Goal: Task Accomplishment & Management: Use online tool/utility

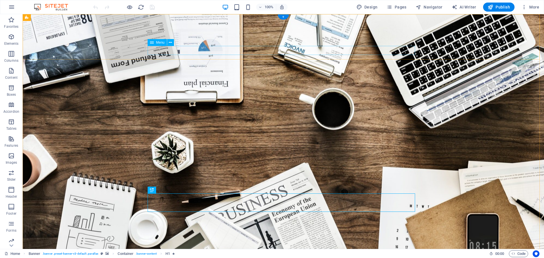
click at [169, 43] on icon at bounding box center [170, 43] width 3 height 6
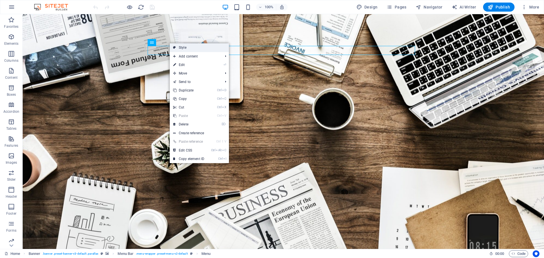
click at [176, 46] on link "Style" at bounding box center [199, 47] width 59 height 8
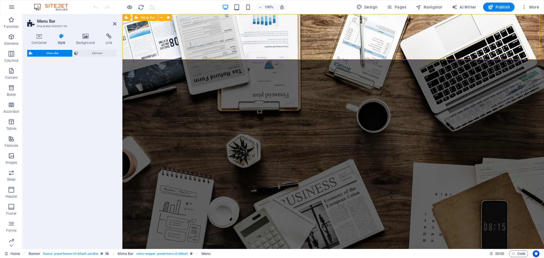
select select "rem"
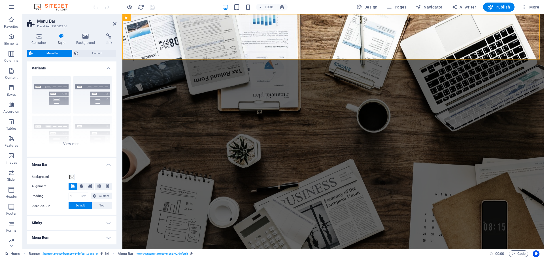
click at [60, 36] on icon at bounding box center [62, 36] width 16 height 6
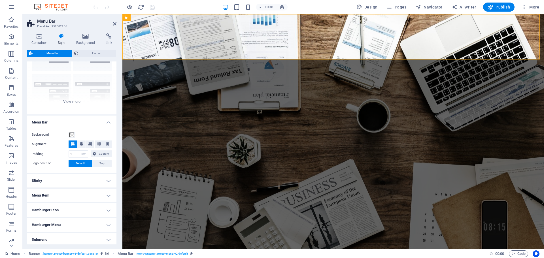
scroll to position [67, 0]
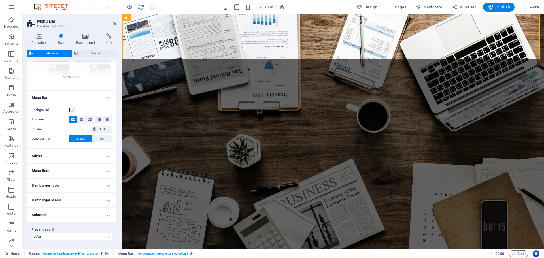
click at [105, 170] on h4 "Menu Item" at bounding box center [71, 171] width 89 height 14
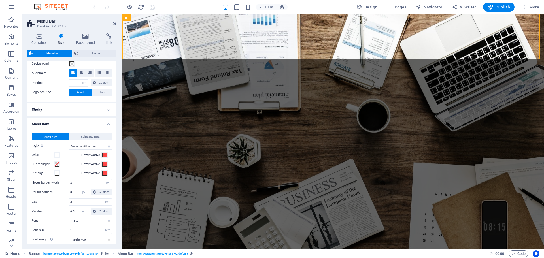
scroll to position [180, 0]
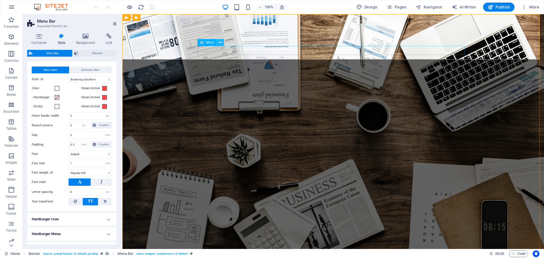
click at [222, 42] on icon at bounding box center [220, 43] width 3 height 6
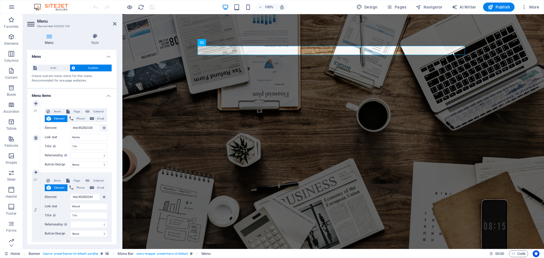
scroll to position [0, 0]
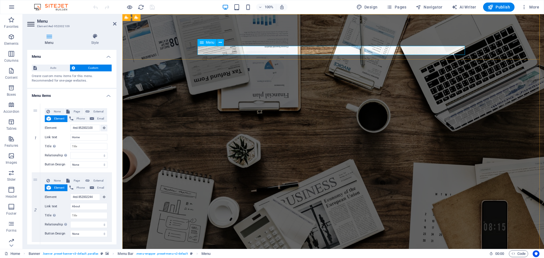
click at [204, 42] on div "Menu" at bounding box center [206, 42] width 19 height 7
click at [221, 42] on icon at bounding box center [220, 43] width 3 height 6
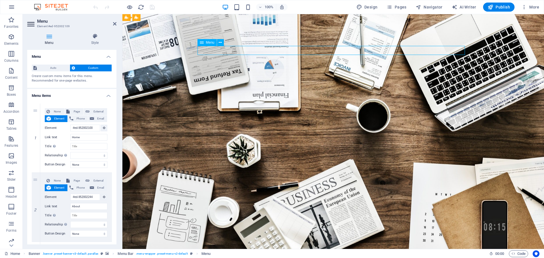
click at [59, 68] on span "Auto" at bounding box center [53, 68] width 29 height 7
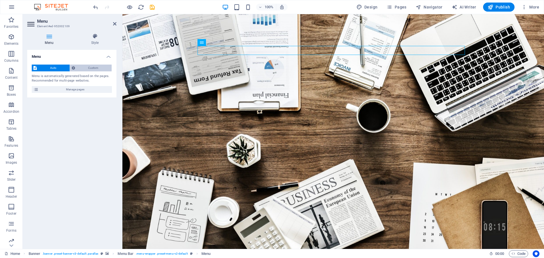
click at [85, 67] on span "Custom" at bounding box center [93, 68] width 33 height 7
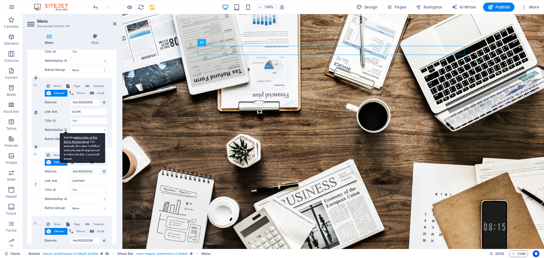
scroll to position [289, 0]
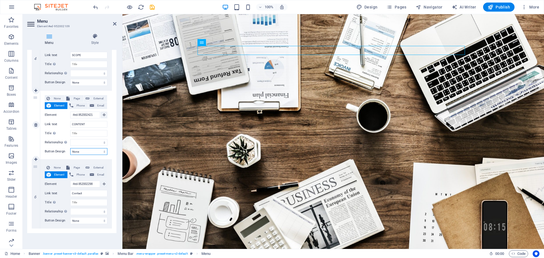
click at [104, 150] on select "None Default Primary Secondary" at bounding box center [88, 151] width 37 height 7
select select "default"
click at [70, 148] on select "None Default Primary Secondary" at bounding box center [88, 151] width 37 height 7
select select
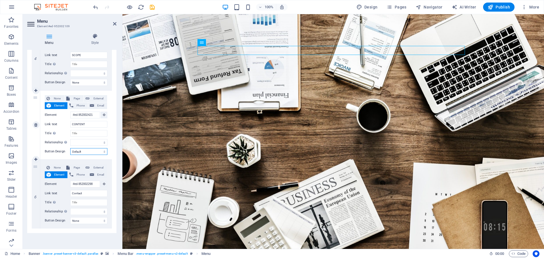
select select
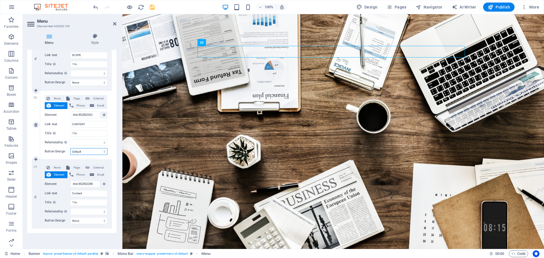
click at [103, 152] on select "None Default Primary Secondary" at bounding box center [88, 151] width 37 height 7
select select
click at [70, 148] on select "None Default Primary Secondary" at bounding box center [88, 151] width 37 height 7
select select
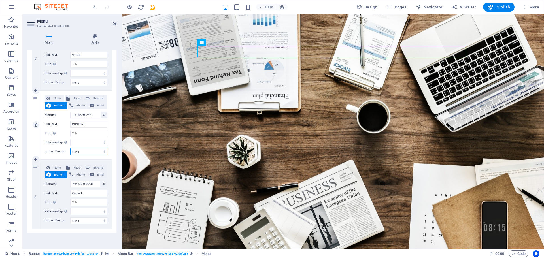
select select
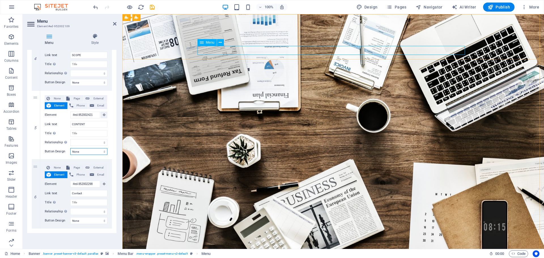
click at [200, 42] on icon at bounding box center [202, 42] width 4 height 7
click at [221, 41] on icon at bounding box center [220, 43] width 3 height 6
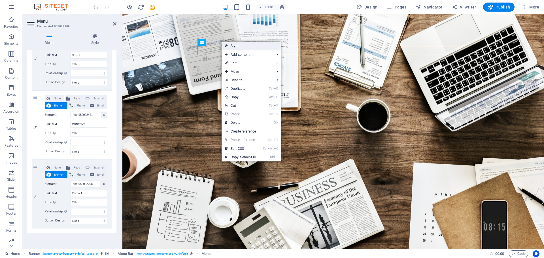
click at [234, 44] on link "Style" at bounding box center [251, 46] width 59 height 8
select select "rem"
select select "hover_border_vertical"
select select "px"
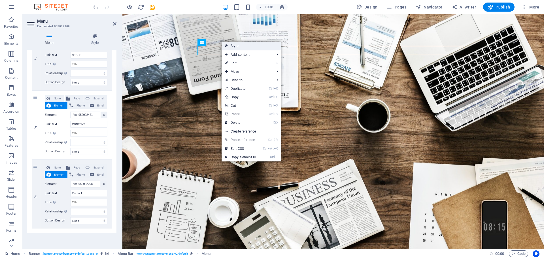
select select "rem"
select select "400"
select select "px"
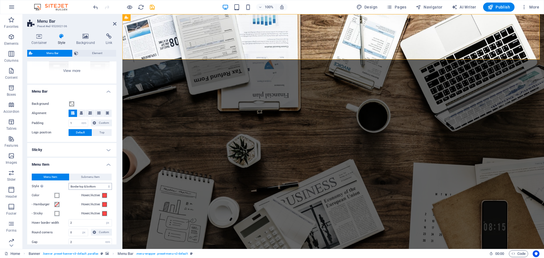
scroll to position [113, 0]
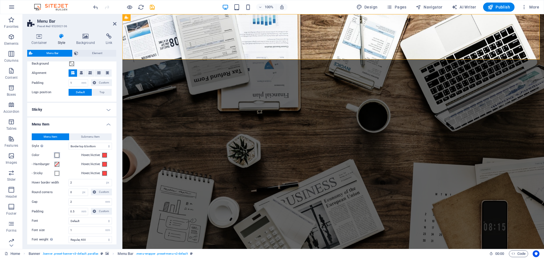
click at [56, 154] on span at bounding box center [57, 155] width 5 height 5
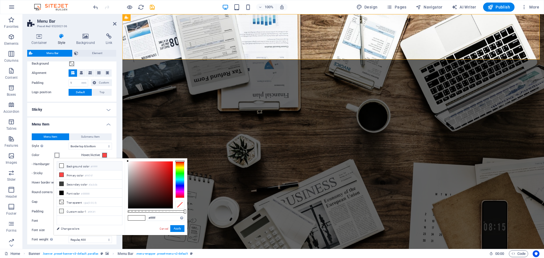
click at [60, 165] on icon at bounding box center [61, 166] width 4 height 4
click at [63, 209] on icon at bounding box center [61, 211] width 4 height 4
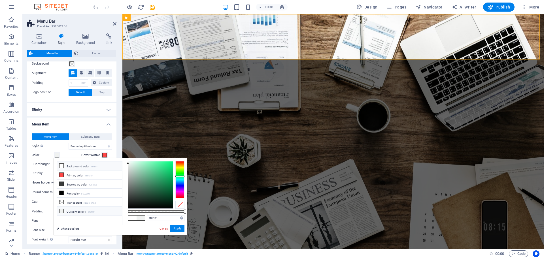
click at [61, 165] on icon at bounding box center [61, 166] width 4 height 4
type input "#ffffff"
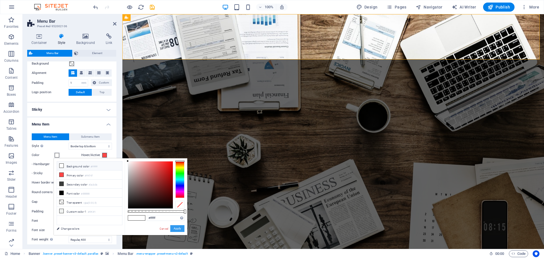
click at [177, 227] on button "Apply" at bounding box center [177, 228] width 14 height 7
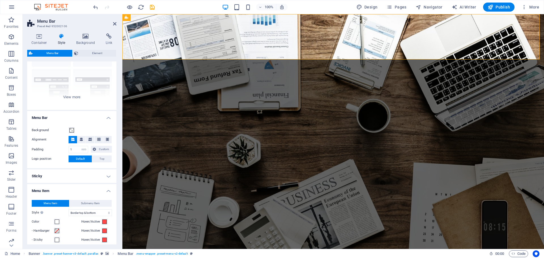
scroll to position [57, 0]
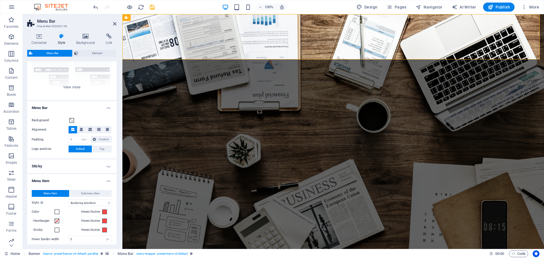
click at [106, 166] on h4 "Sticky" at bounding box center [71, 166] width 89 height 14
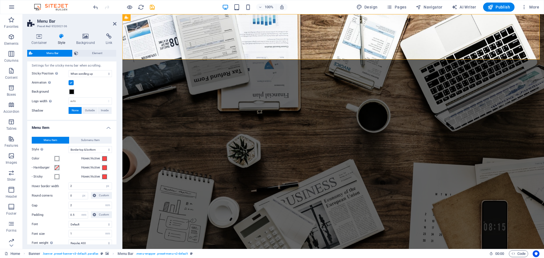
scroll to position [170, 0]
click at [86, 139] on span "Submenu Item" at bounding box center [90, 138] width 19 height 7
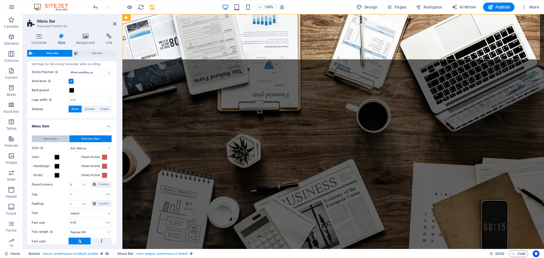
click at [54, 137] on span "Menu Item" at bounding box center [51, 138] width 14 height 7
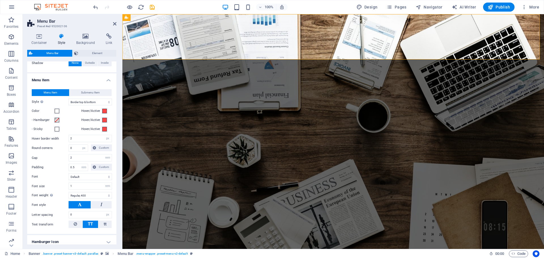
scroll to position [227, 0]
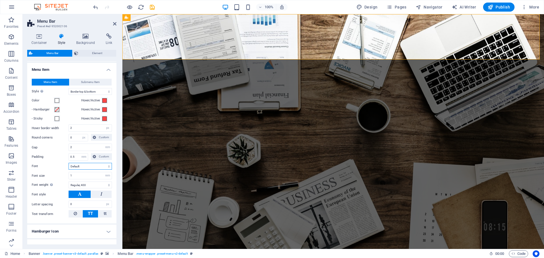
click at [83, 166] on select "Default Headlines" at bounding box center [90, 166] width 43 height 7
click at [59, 169] on label "Font" at bounding box center [50, 166] width 37 height 7
click at [69, 169] on select "Default Headlines" at bounding box center [90, 166] width 43 height 7
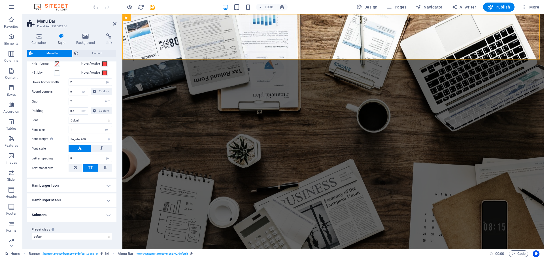
click at [97, 214] on h4 "Submenu" at bounding box center [71, 215] width 89 height 14
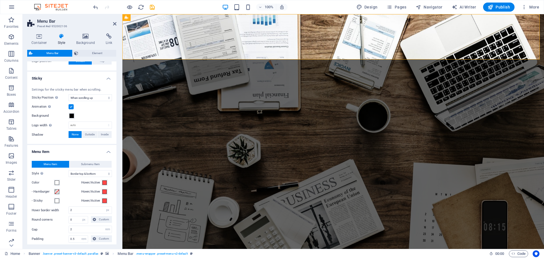
scroll to position [0, 0]
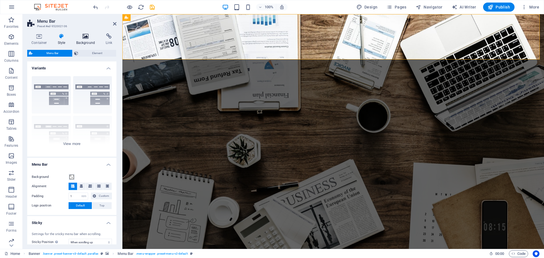
click at [88, 34] on icon at bounding box center [85, 36] width 27 height 6
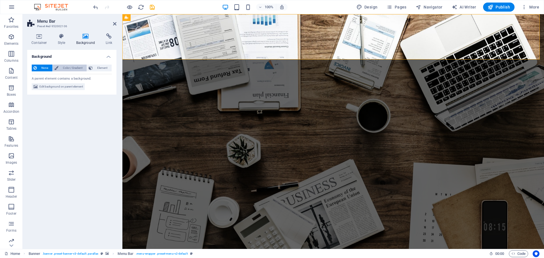
click at [69, 65] on span "Color / Gradient" at bounding box center [72, 68] width 25 height 7
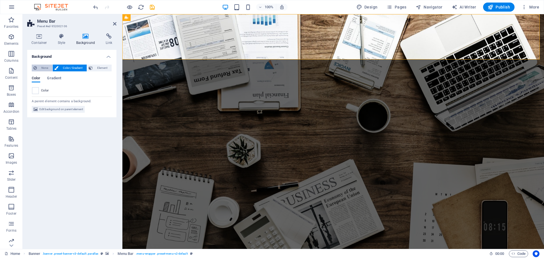
click at [44, 66] on span "None" at bounding box center [45, 68] width 12 height 7
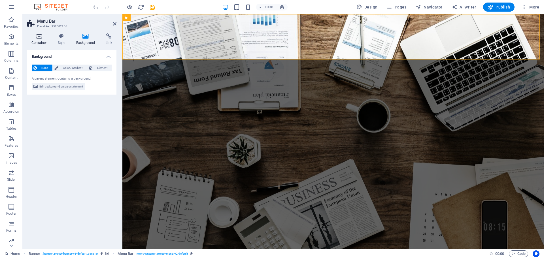
click at [41, 37] on icon at bounding box center [39, 36] width 24 height 6
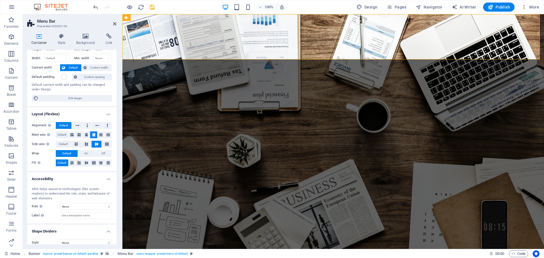
scroll to position [25, 0]
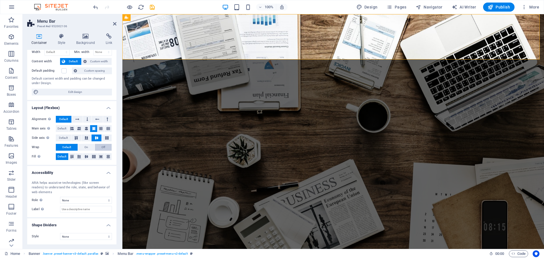
click at [104, 147] on span "Off" at bounding box center [103, 147] width 4 height 7
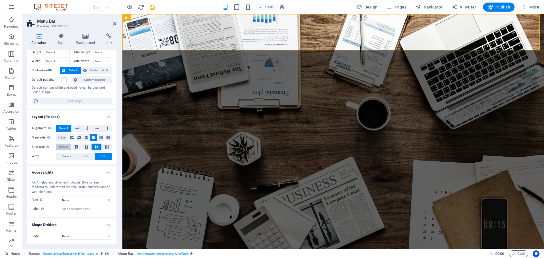
click at [65, 148] on span "Default" at bounding box center [63, 147] width 9 height 7
click at [76, 147] on icon at bounding box center [76, 146] width 7 height 3
click at [94, 6] on icon "undo" at bounding box center [95, 7] width 7 height 7
click at [95, 7] on icon "undo" at bounding box center [95, 7] width 7 height 7
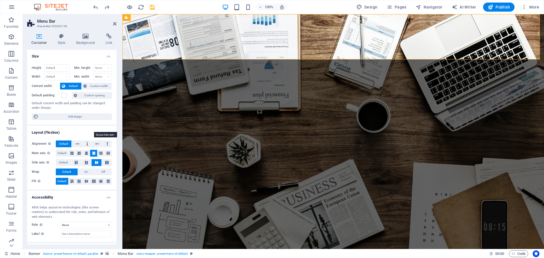
scroll to position [0, 0]
click at [72, 116] on span "Edit design" at bounding box center [75, 117] width 70 height 7
select select "rem"
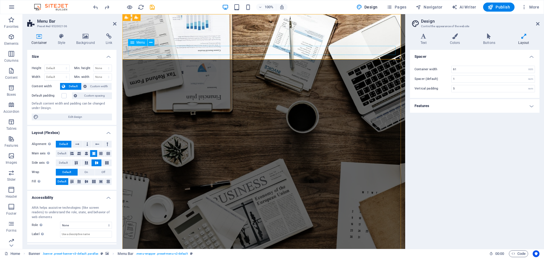
click at [422, 37] on icon at bounding box center [423, 36] width 27 height 6
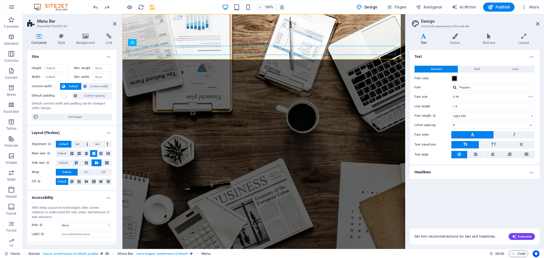
click at [453, 78] on span at bounding box center [454, 78] width 5 height 5
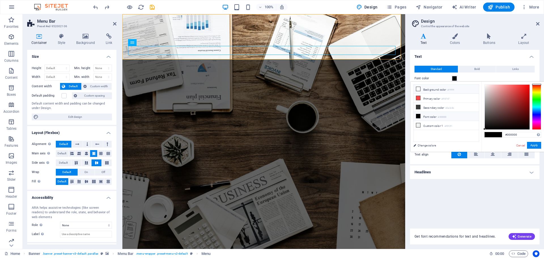
click at [418, 88] on icon at bounding box center [418, 89] width 4 height 4
type input "#ffffff"
click at [531, 144] on button "Apply" at bounding box center [534, 145] width 14 height 7
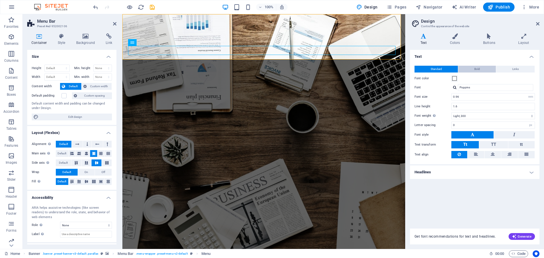
click at [479, 69] on span "Bold" at bounding box center [477, 69] width 6 height 7
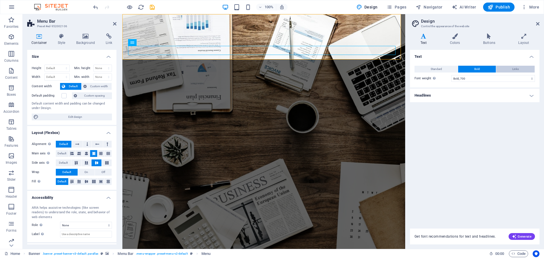
click at [511, 67] on button "Links" at bounding box center [515, 69] width 39 height 7
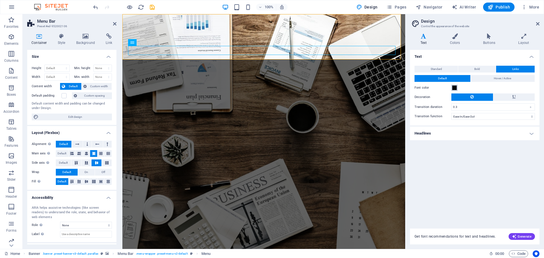
click at [454, 88] on span at bounding box center [454, 88] width 5 height 5
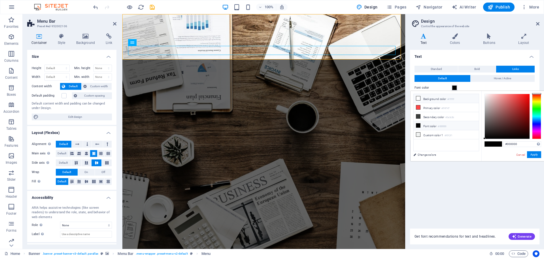
click at [418, 97] on icon at bounding box center [418, 98] width 4 height 4
type input "#ffffff"
click at [531, 155] on button "Apply" at bounding box center [534, 154] width 14 height 7
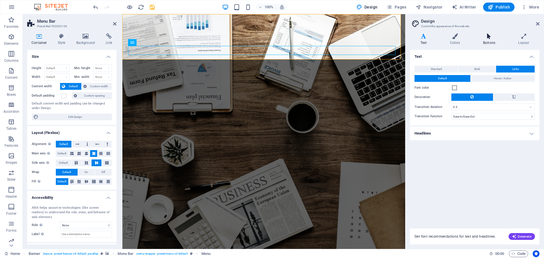
click at [487, 35] on icon at bounding box center [488, 36] width 33 height 6
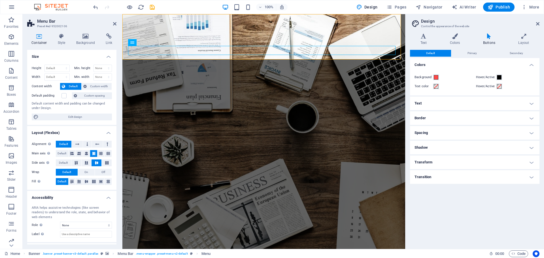
click at [531, 146] on h4 "Shadow" at bounding box center [474, 148] width 129 height 14
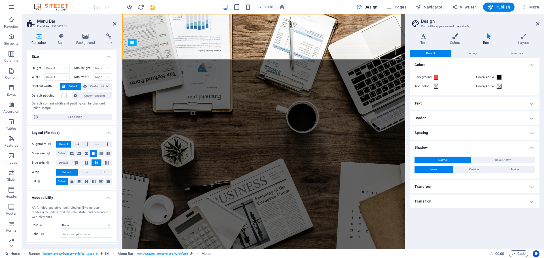
click at [527, 101] on h4 "Text" at bounding box center [474, 104] width 129 height 14
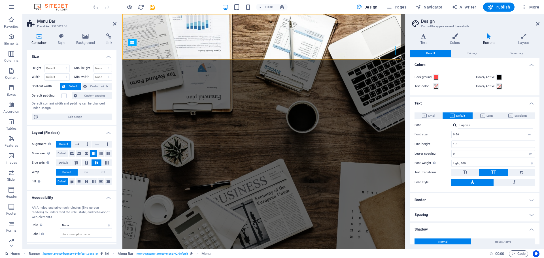
scroll to position [46, 0]
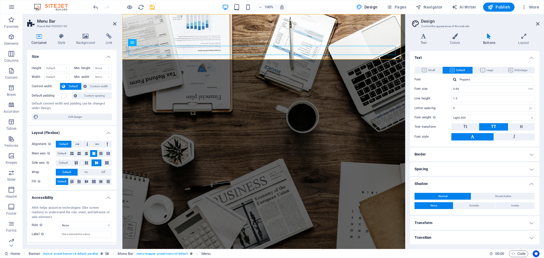
click at [521, 183] on h4 "Shadow" at bounding box center [474, 182] width 129 height 10
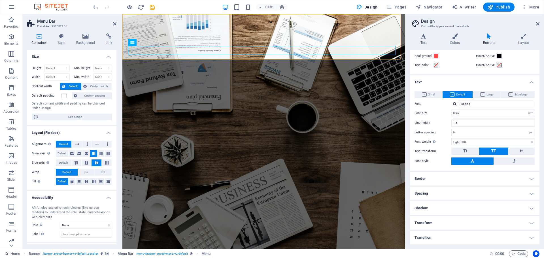
scroll to position [21, 0]
click at [528, 177] on h4 "Border" at bounding box center [474, 179] width 129 height 14
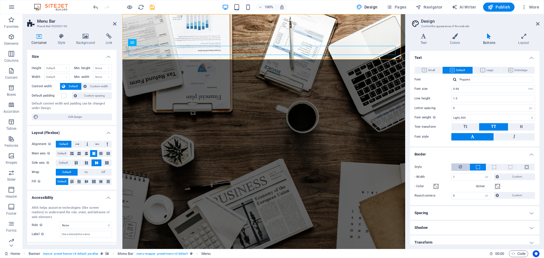
click at [456, 166] on button at bounding box center [460, 166] width 18 height 7
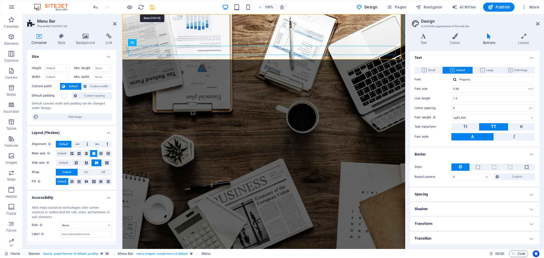
click at [151, 8] on icon "save" at bounding box center [152, 7] width 7 height 7
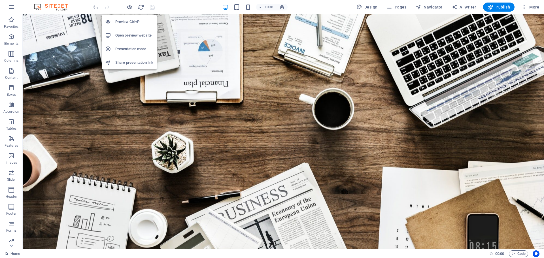
click at [129, 33] on h6 "Open preview website" at bounding box center [134, 35] width 38 height 7
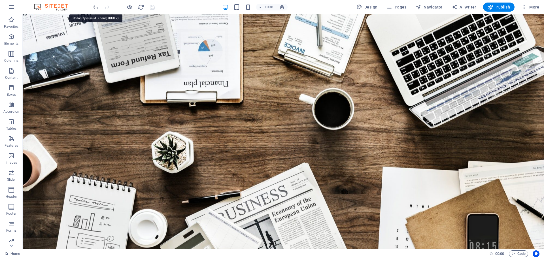
click at [93, 7] on icon "undo" at bounding box center [95, 7] width 7 height 7
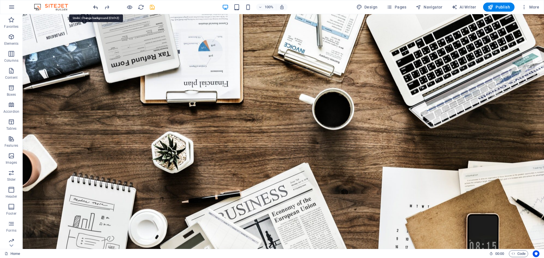
click at [93, 7] on icon "undo" at bounding box center [95, 7] width 7 height 7
click at [10, 6] on icon "button" at bounding box center [11, 7] width 7 height 7
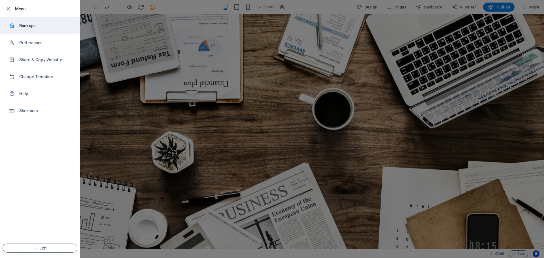
click at [22, 24] on h6 "Backups" at bounding box center [45, 25] width 52 height 7
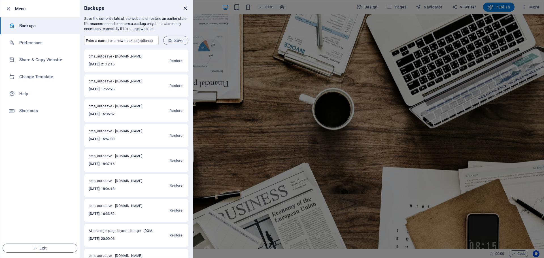
click at [184, 8] on icon "close" at bounding box center [185, 8] width 7 height 7
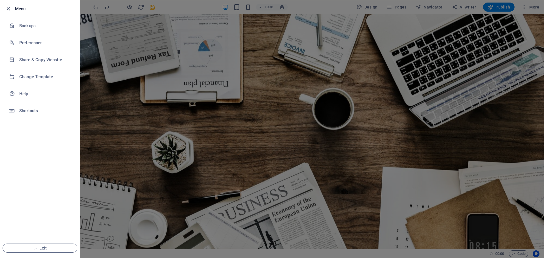
click at [9, 6] on icon "button" at bounding box center [8, 9] width 7 height 7
